Goal: Find contact information: Find contact information

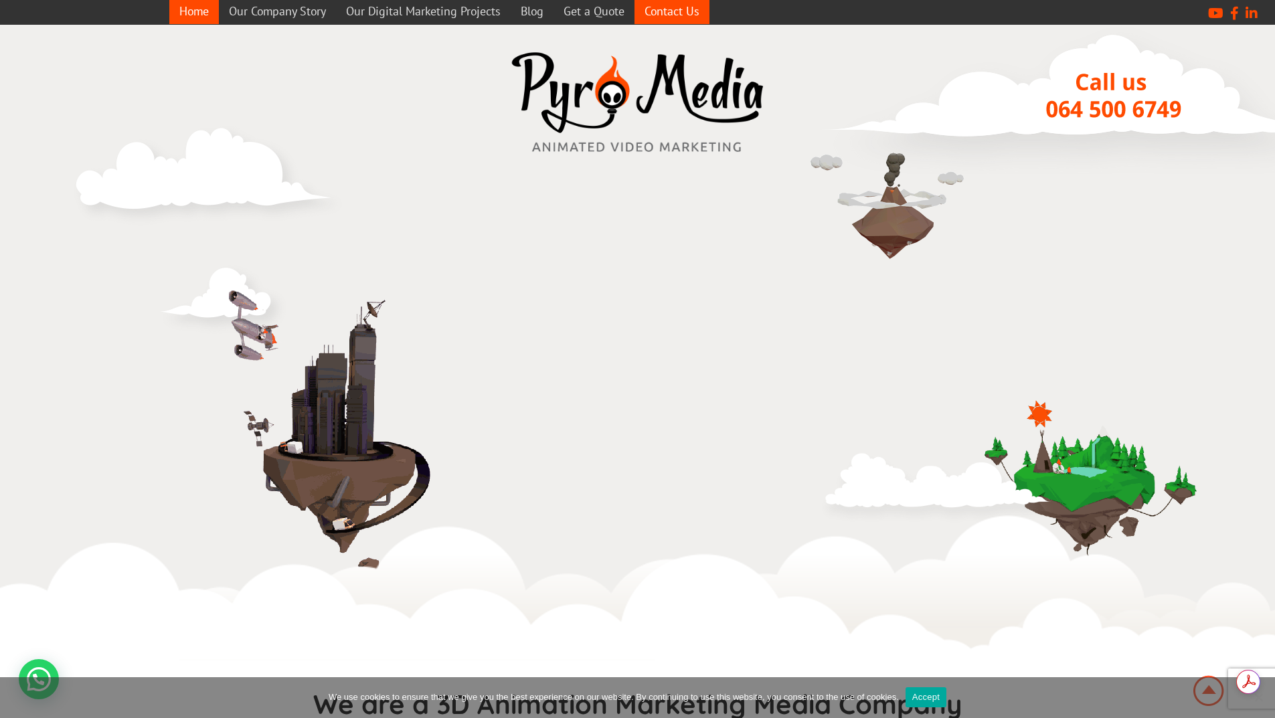
click at [666, 9] on link "Contact Us" at bounding box center [672, 11] width 75 height 26
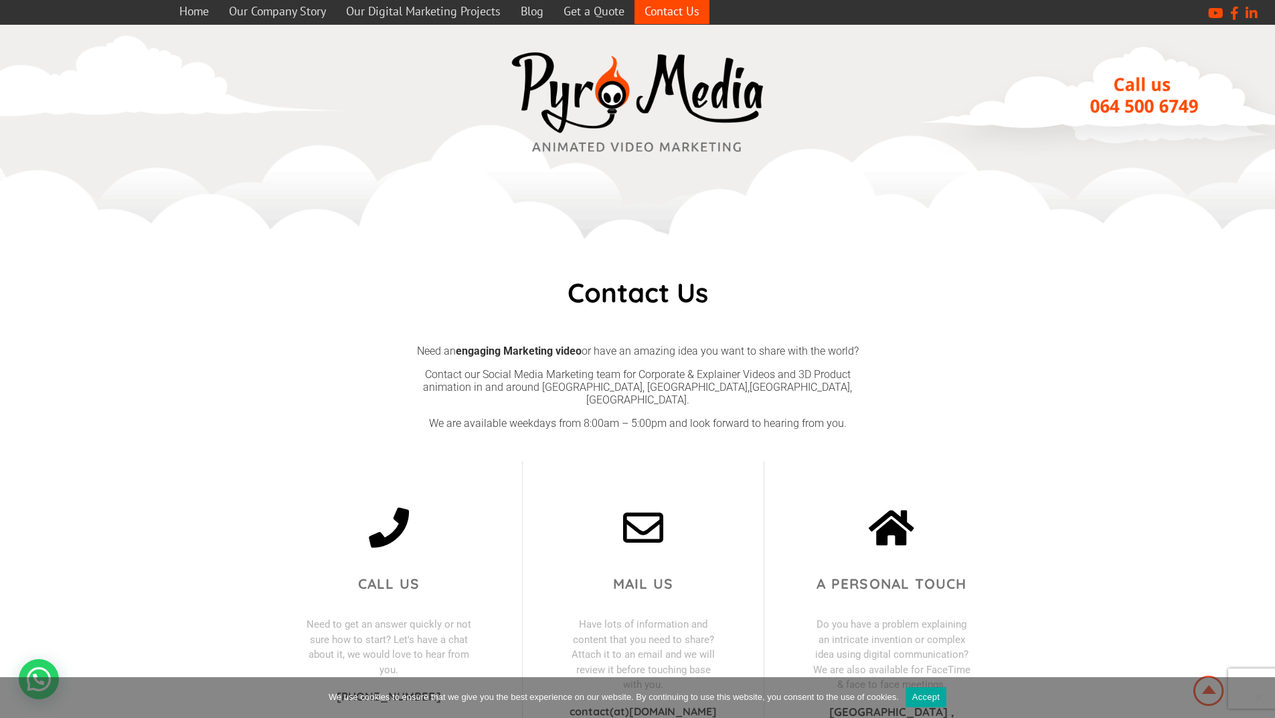
click at [1127, 401] on section "Need an engaging Marketing video or have an amazing idea you want to share with…" at bounding box center [637, 393] width 1275 height 133
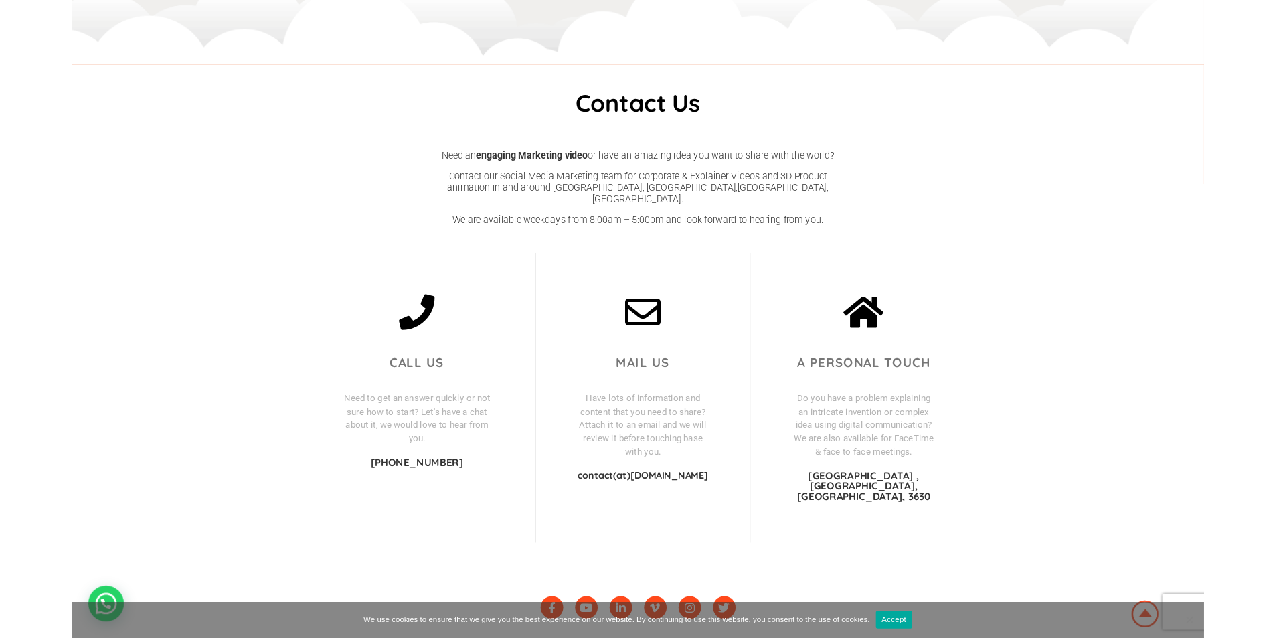
scroll to position [187, 0]
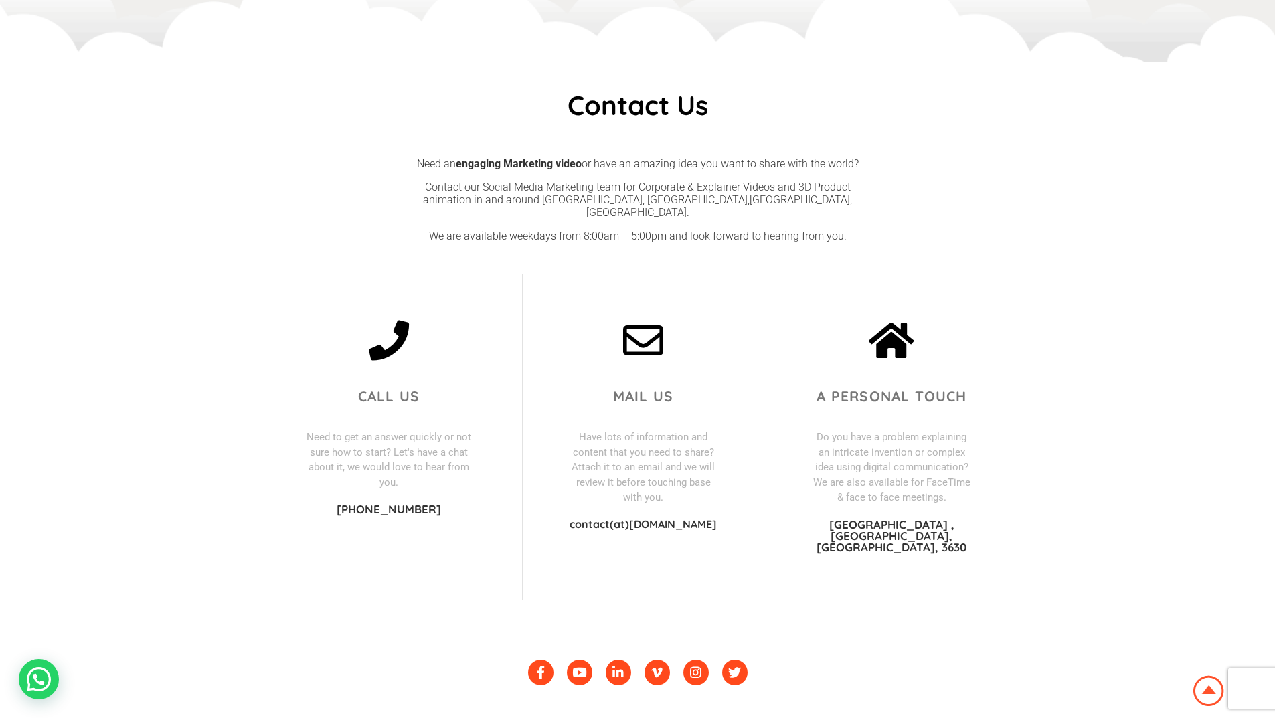
click at [698, 519] on p "contact(at)[DOMAIN_NAME]" at bounding box center [644, 524] width 148 height 11
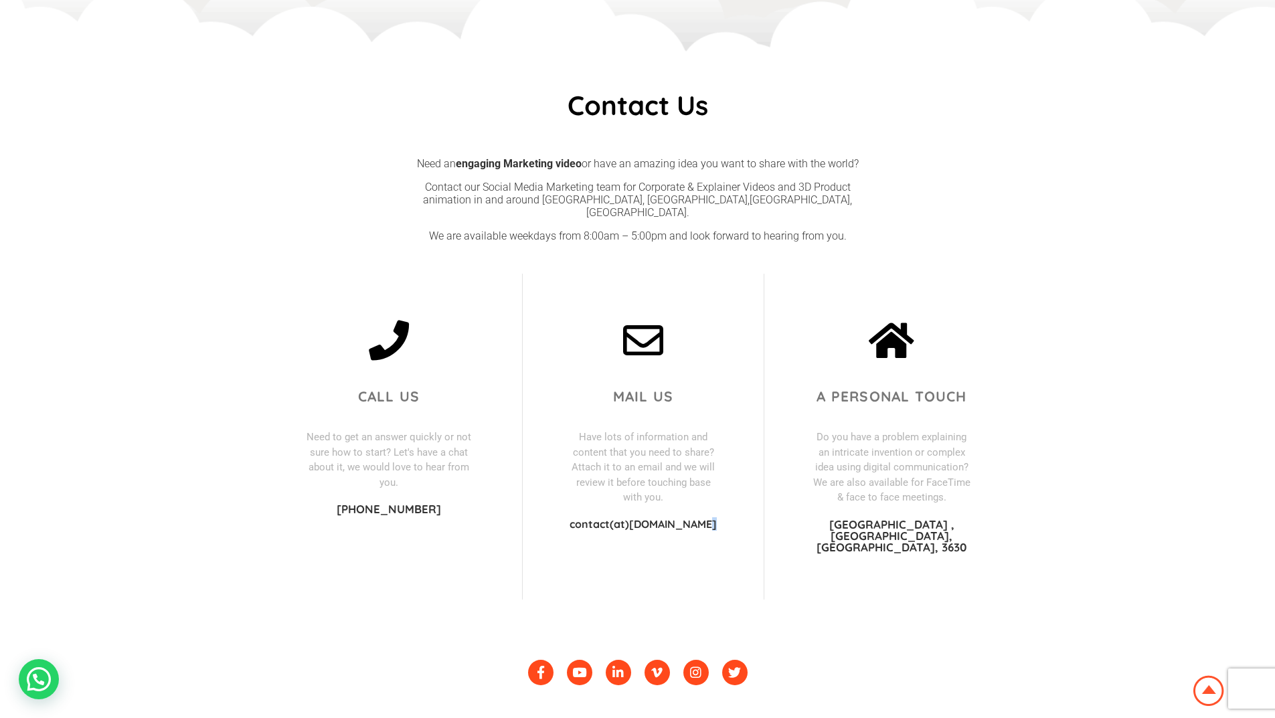
click at [698, 519] on p "contact(at)[DOMAIN_NAME]" at bounding box center [644, 524] width 148 height 11
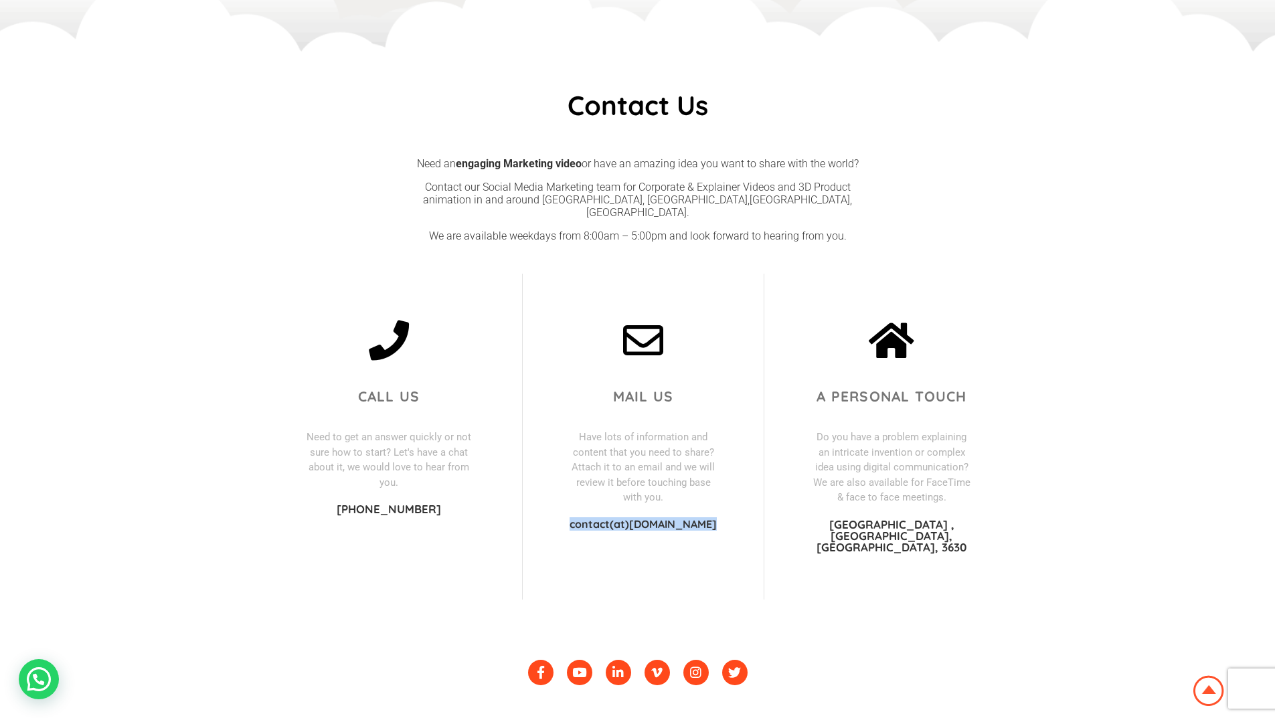
click at [698, 519] on p "contact(at)[DOMAIN_NAME]" at bounding box center [644, 524] width 148 height 11
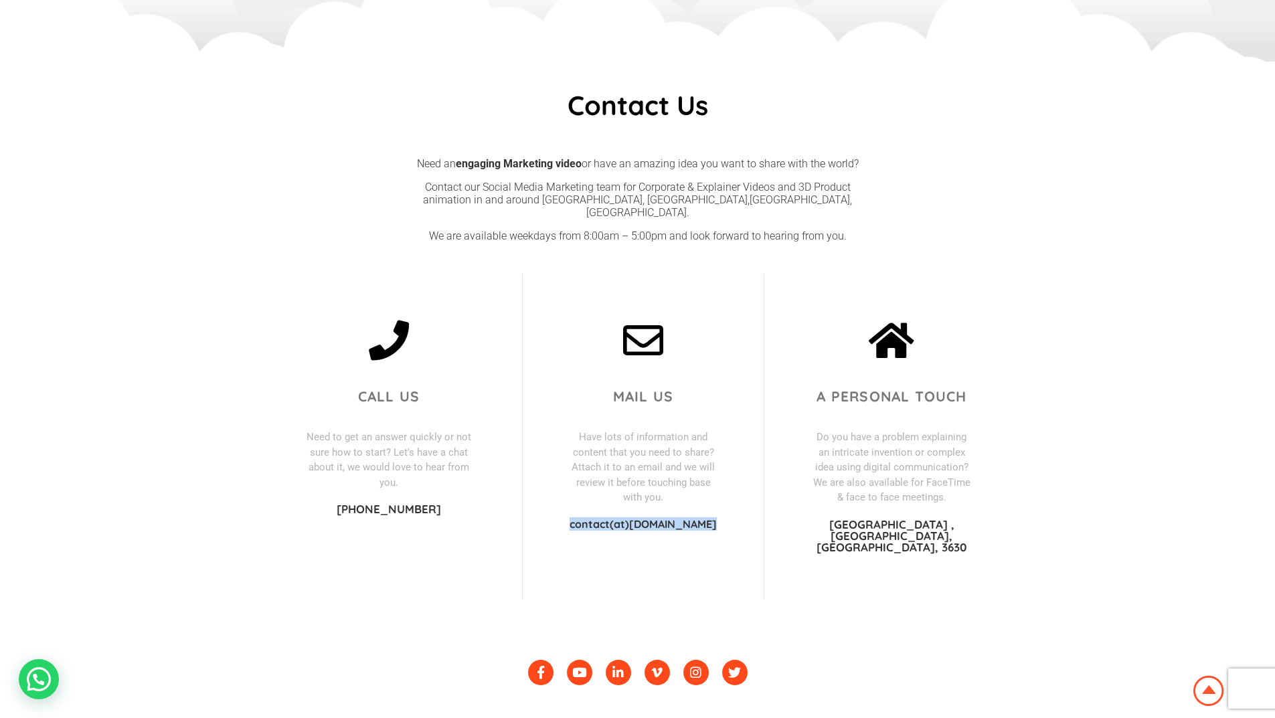
copy div "contact(at)[DOMAIN_NAME]"
